Goal: Check status: Check status

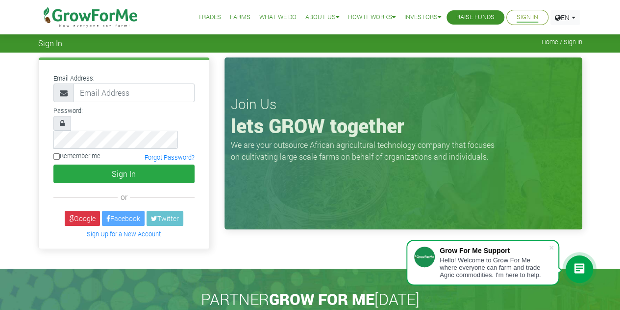
type input "[EMAIL_ADDRESS][DOMAIN_NAME]"
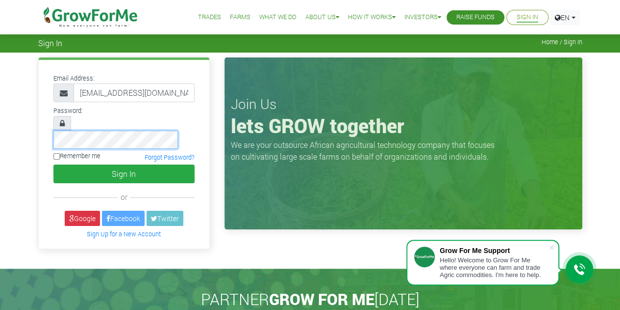
click at [32, 122] on div "Email Address: collinskdadzie@gmail.com or" at bounding box center [124, 155] width 186 height 196
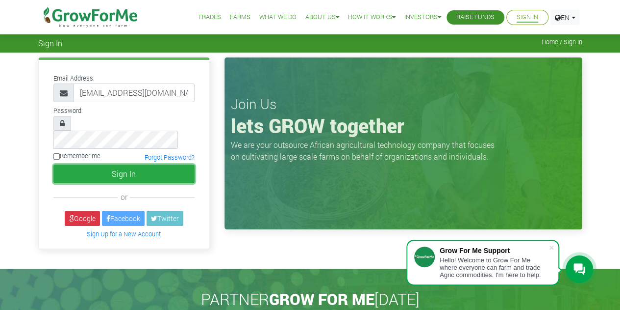
click at [78, 164] on button "Sign In" at bounding box center [123, 173] width 141 height 19
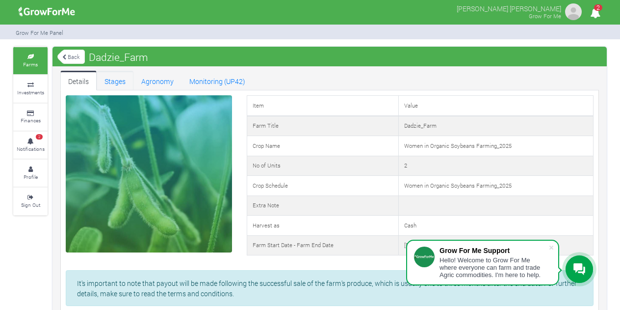
click at [111, 82] on link "Stages" at bounding box center [115, 81] width 37 height 20
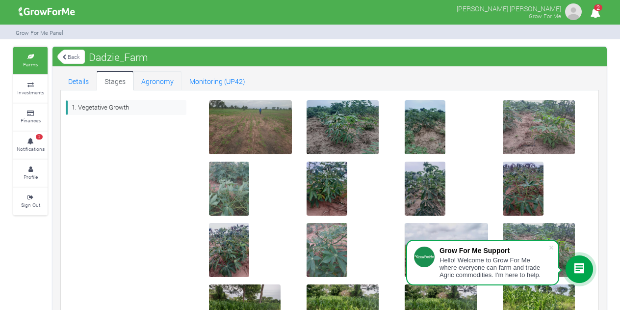
click at [162, 80] on link "Agronomy" at bounding box center [157, 81] width 48 height 20
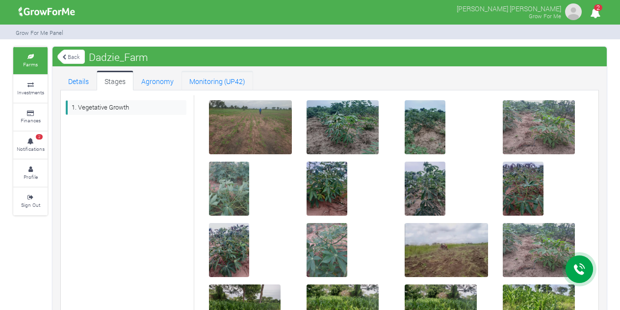
click at [234, 78] on link "Monitoring (UP42)" at bounding box center [217, 81] width 72 height 20
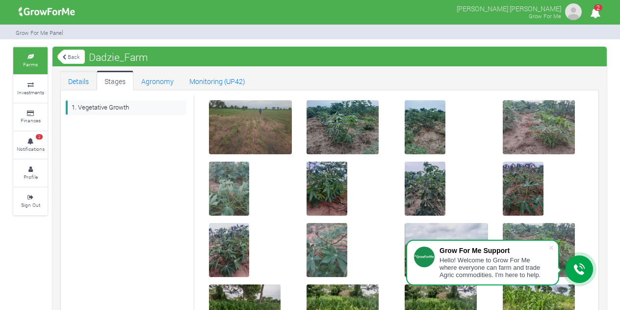
click at [84, 80] on link "Details" at bounding box center [78, 81] width 36 height 20
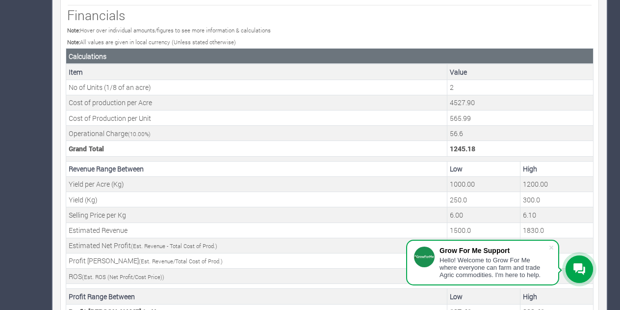
scroll to position [396, 0]
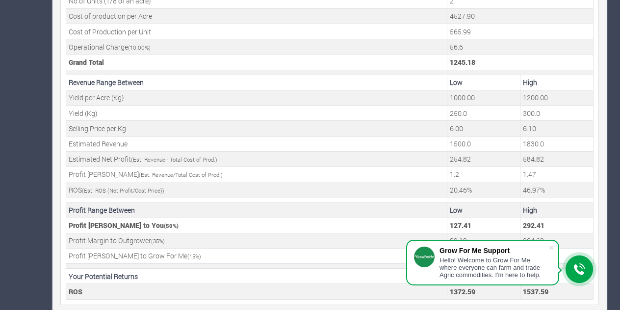
click at [551, 248] on span at bounding box center [551, 247] width 10 height 10
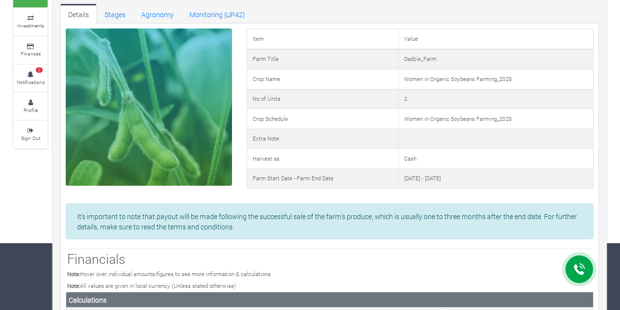
scroll to position [63, 0]
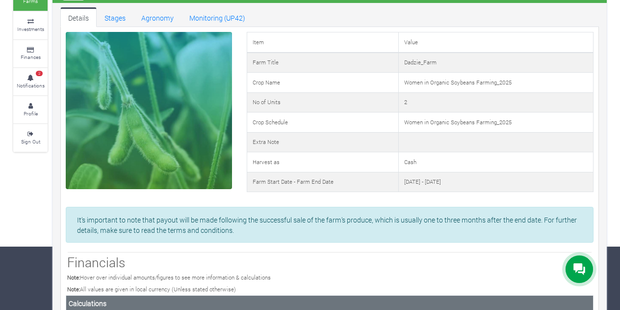
click at [33, 79] on link "2 Notifications" at bounding box center [30, 81] width 34 height 27
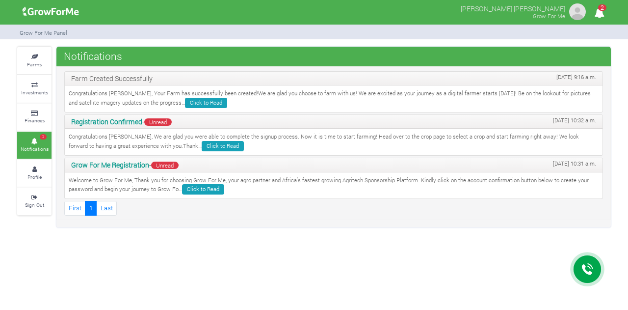
click at [34, 61] on small "Farms" at bounding box center [34, 64] width 15 height 7
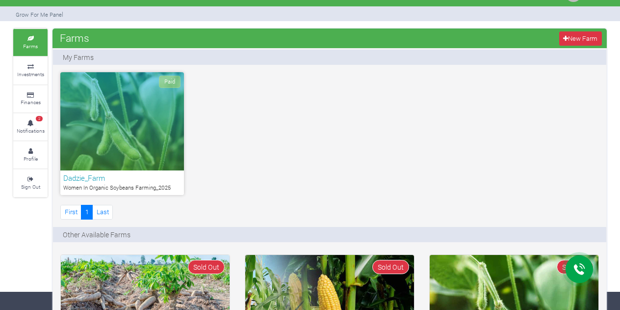
scroll to position [18, 0]
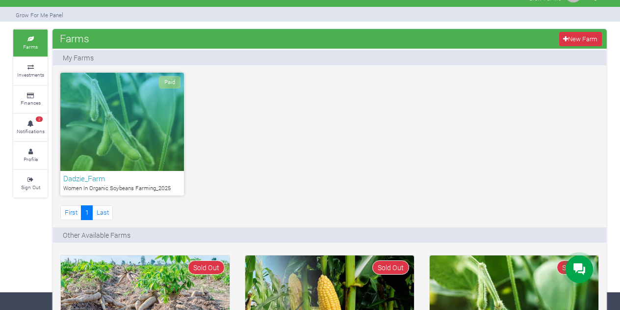
click at [126, 134] on div "Paid" at bounding box center [122, 122] width 124 height 98
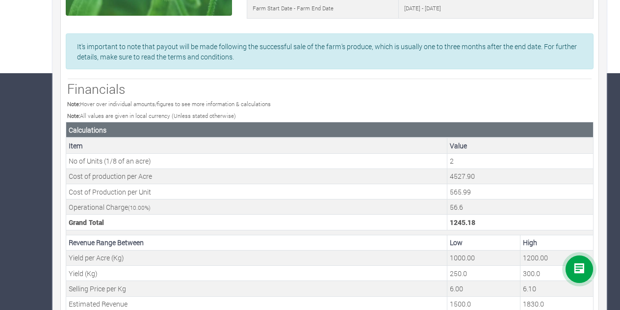
scroll to position [55, 0]
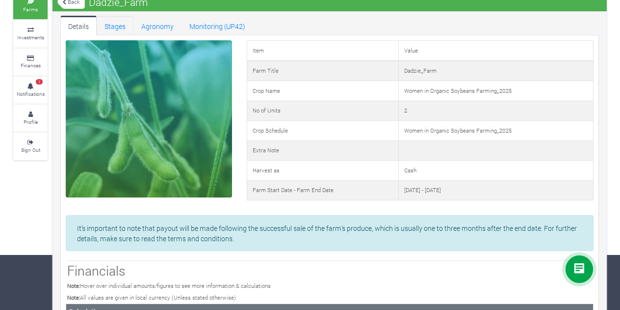
click at [116, 26] on link "Stages" at bounding box center [115, 26] width 37 height 20
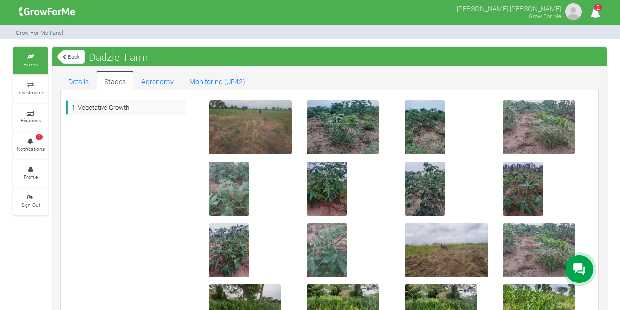
scroll to position [134, 0]
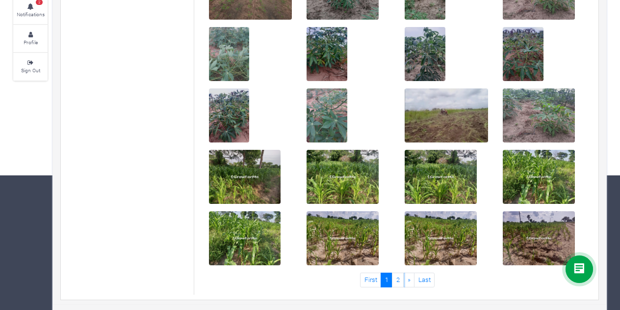
click at [400, 283] on link "2" at bounding box center [398, 279] width 12 height 14
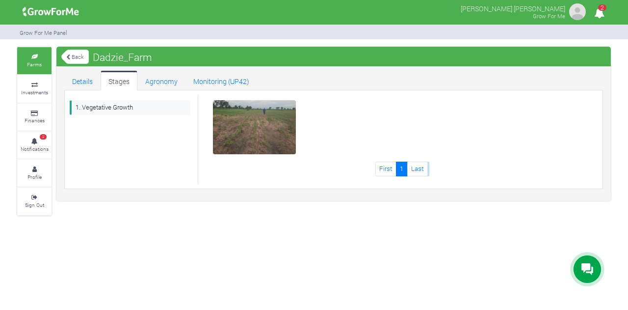
click at [417, 165] on link "Last" at bounding box center [417, 168] width 21 height 14
click at [174, 85] on link "Agronomy" at bounding box center [161, 81] width 48 height 20
click at [81, 78] on link "Details" at bounding box center [82, 81] width 36 height 20
